Goal: Information Seeking & Learning: Learn about a topic

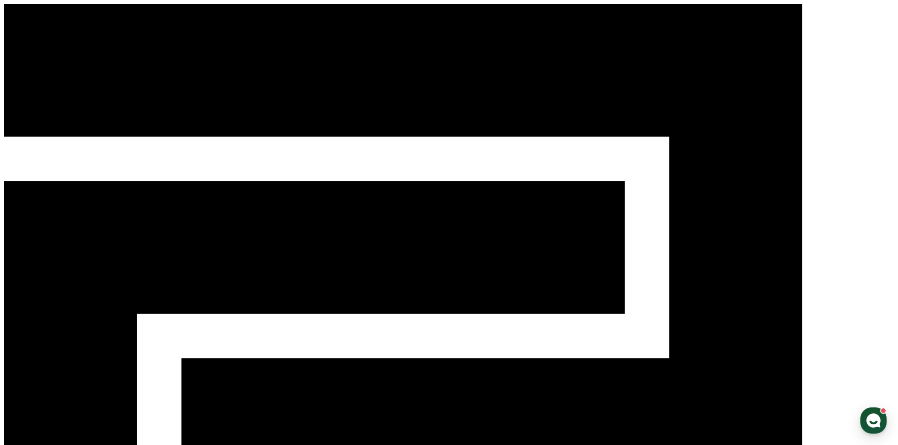
drag, startPoint x: 10, startPoint y: 429, endPoint x: 0, endPoint y: 449, distance: 21.9
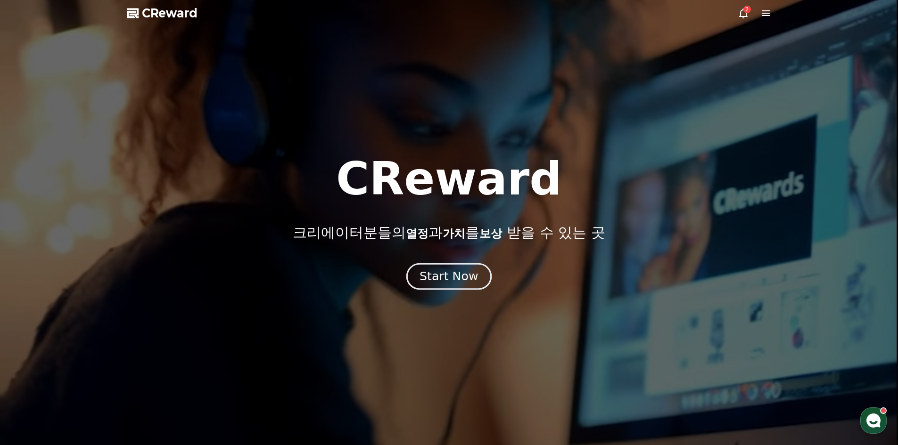
click at [476, 286] on button "Start Now" at bounding box center [448, 276] width 85 height 27
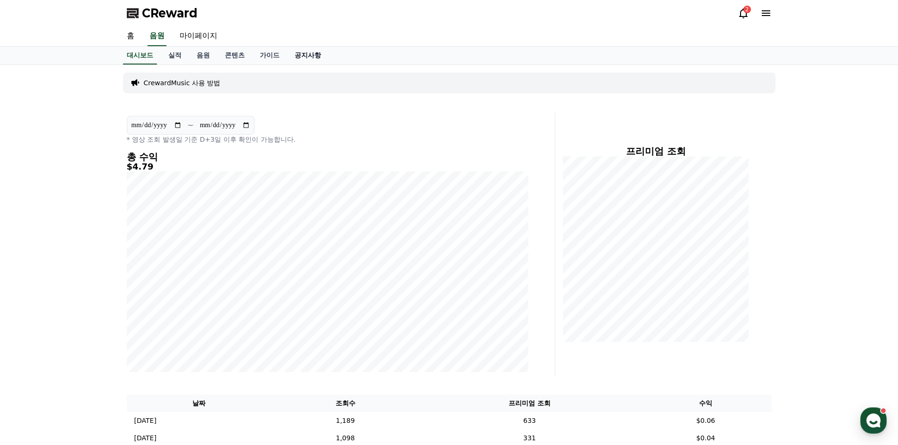
click at [304, 58] on link "공지사항" at bounding box center [307, 56] width 41 height 18
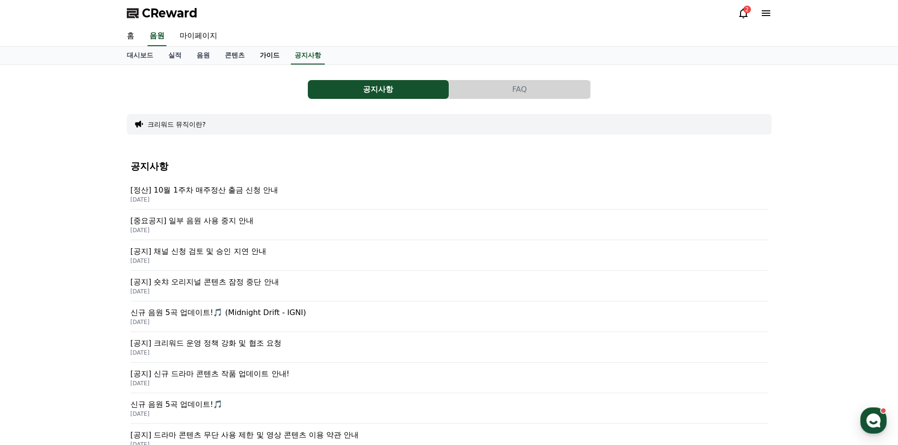
click at [262, 60] on link "가이드" at bounding box center [269, 56] width 35 height 18
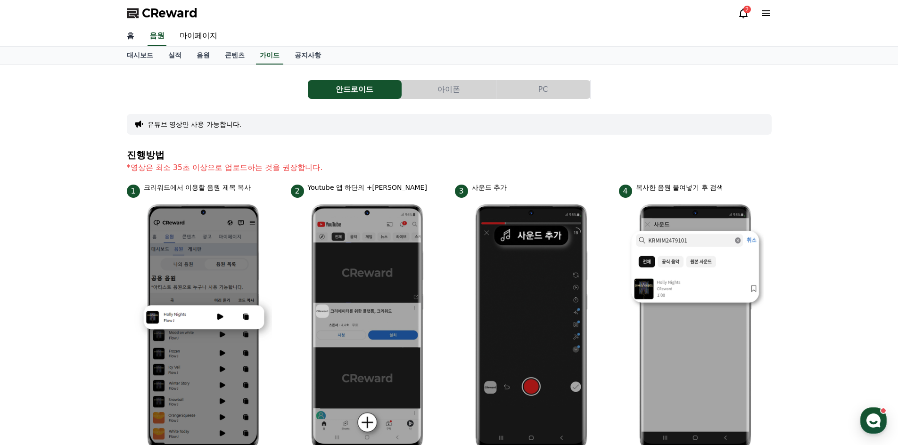
click at [132, 35] on link "홈" at bounding box center [130, 36] width 23 height 20
